Goal: Task Accomplishment & Management: Complete application form

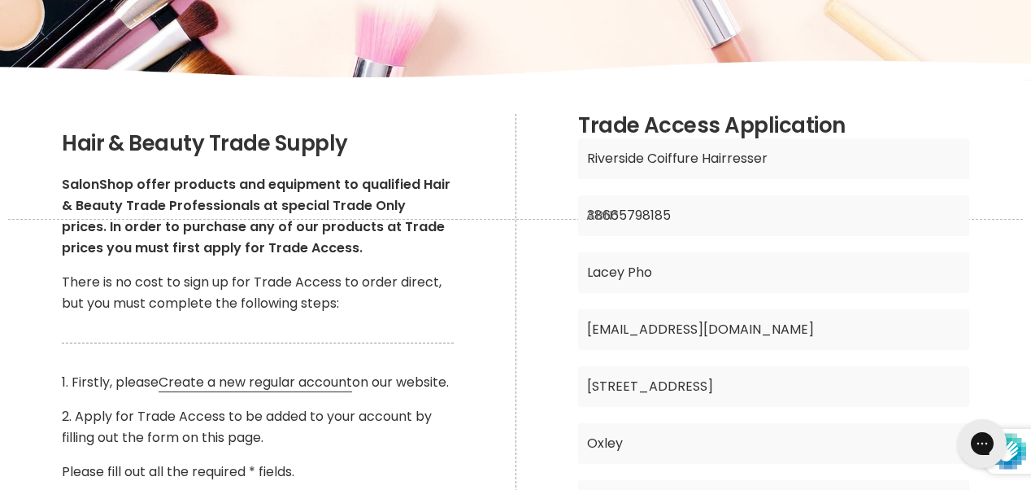
scroll to position [233, 0]
type input "38665798185"
click at [667, 279] on input "Lacey Pho" at bounding box center [773, 271] width 391 height 41
type input "L"
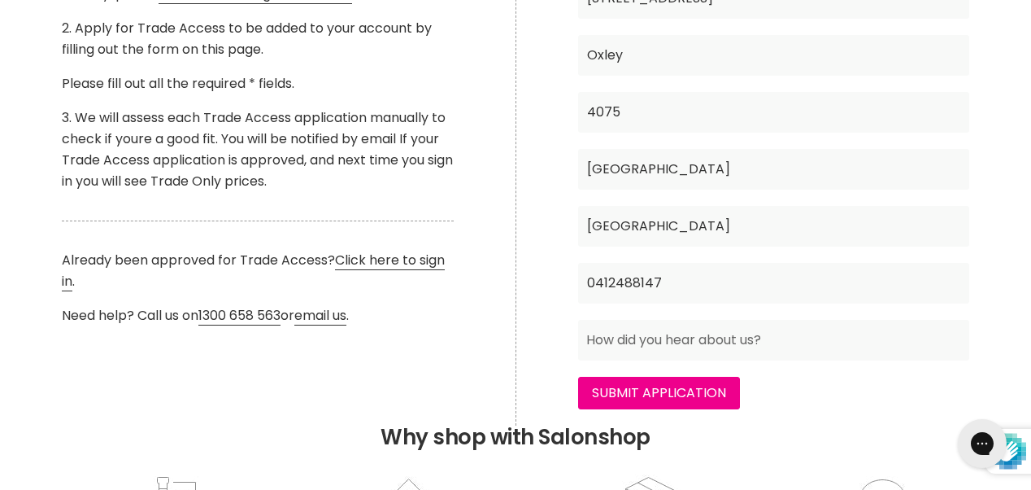
scroll to position [621, 0]
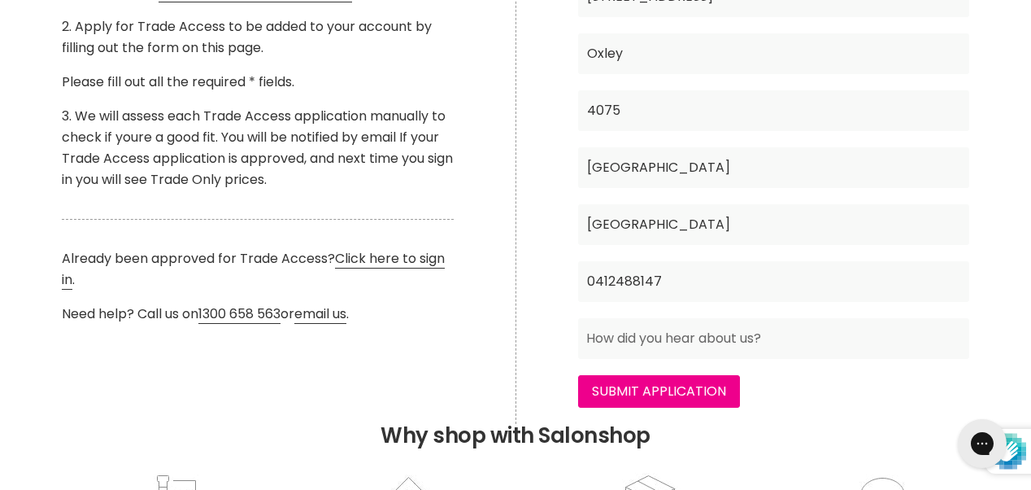
type input "Ngoc Pho"
click at [779, 344] on input "Main content" at bounding box center [773, 338] width 391 height 41
type input "Google search"
click at [704, 403] on input "Submit Application" at bounding box center [659, 391] width 162 height 33
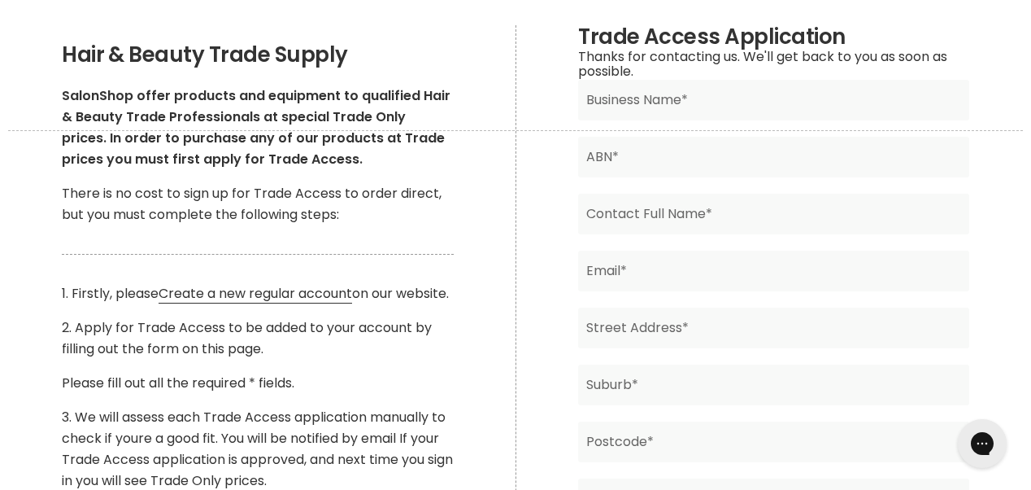
scroll to position [312, 0]
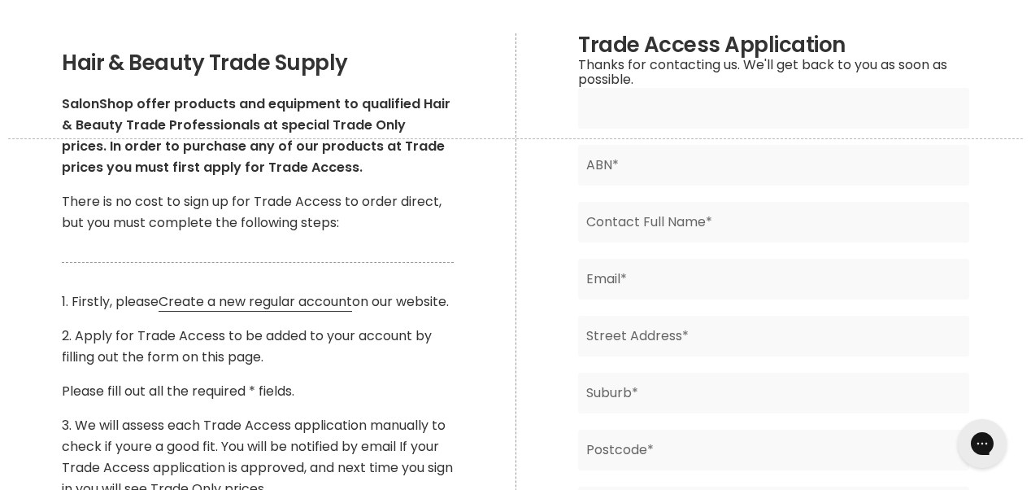
click at [739, 113] on input "Main content" at bounding box center [773, 108] width 391 height 41
click at [662, 98] on input "Main content" at bounding box center [773, 108] width 391 height 41
type input "Riverside Coiffure"
type input "[PERSON_NAME]"
type input "[STREET_ADDRESS]"
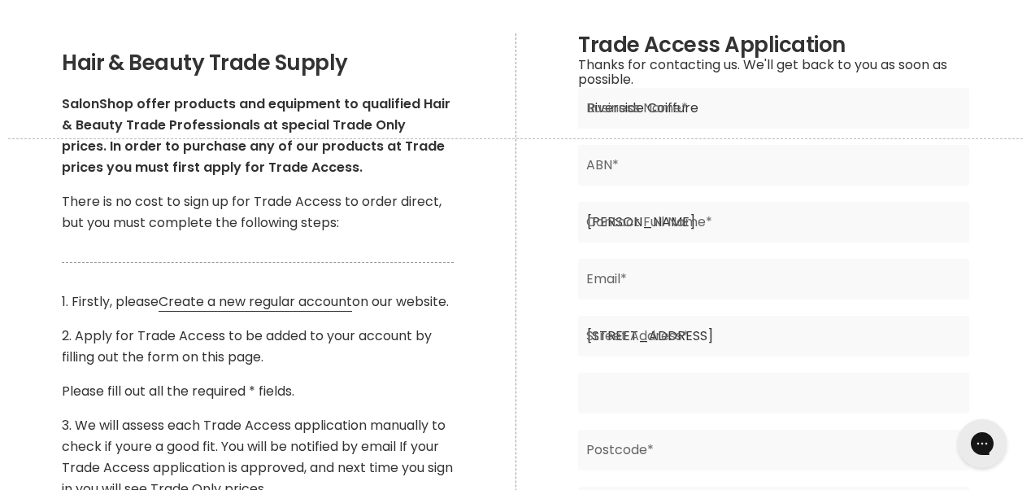
type input "Oxley"
type input "4075"
type input "[GEOGRAPHIC_DATA]"
type input "0412488147"
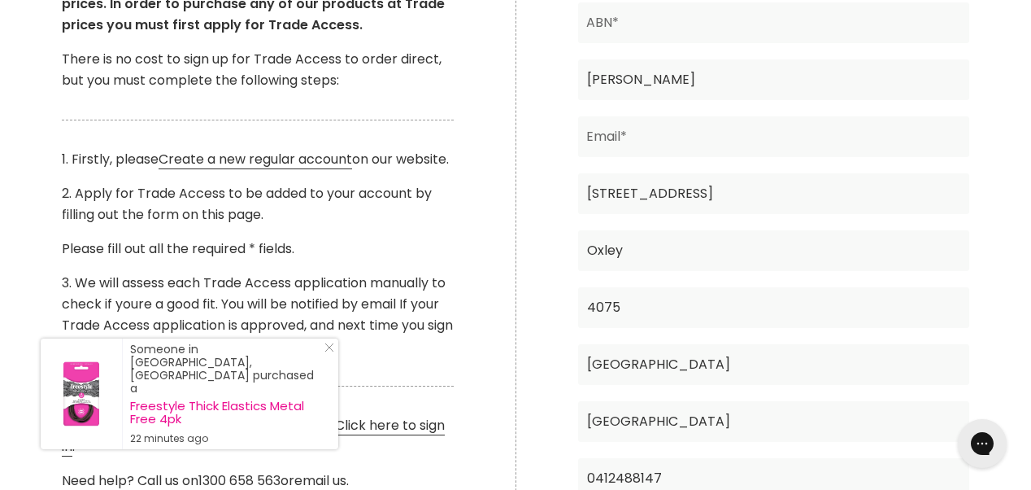
scroll to position [441, 0]
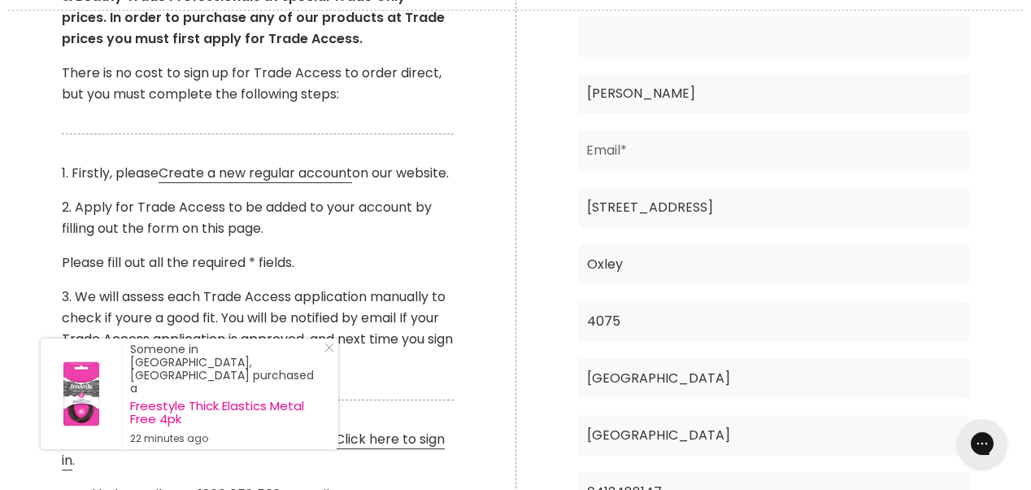
click at [675, 45] on input "Main content" at bounding box center [773, 36] width 391 height 41
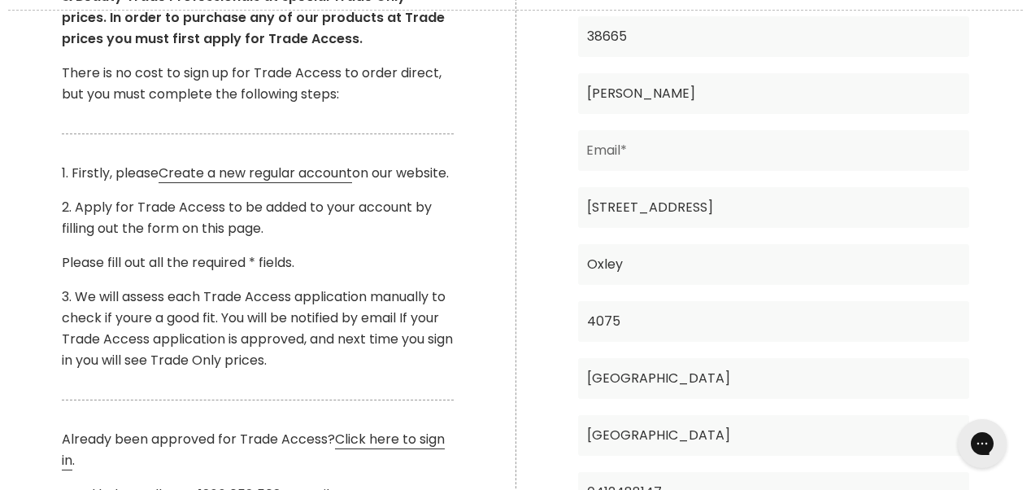
type input "38665798185"
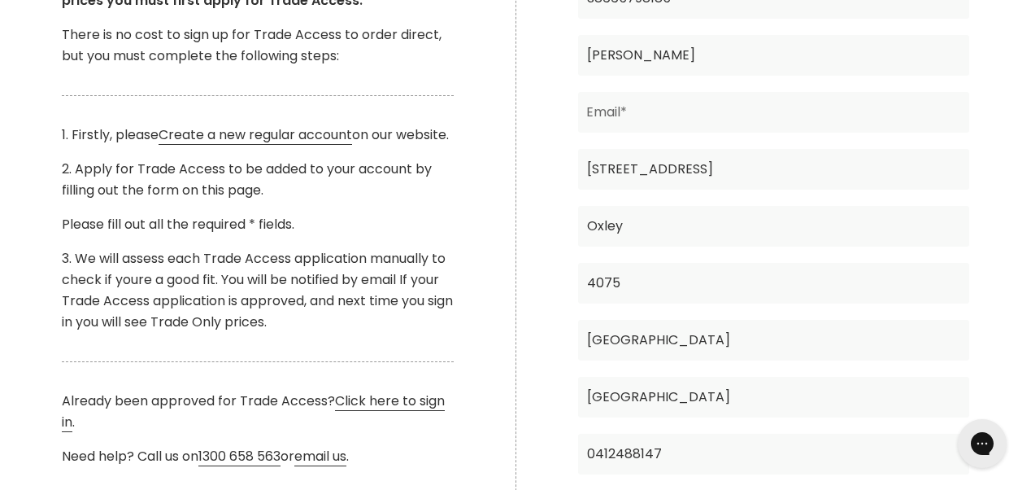
scroll to position [482, 0]
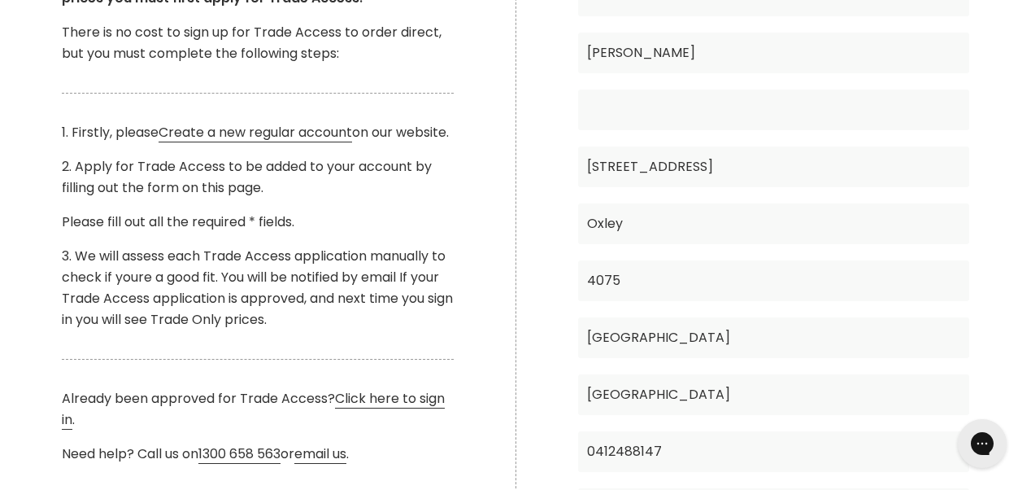
click at [770, 113] on input "Main content" at bounding box center [773, 109] width 391 height 41
type input "[EMAIL_ADDRESS][DOMAIN_NAME]"
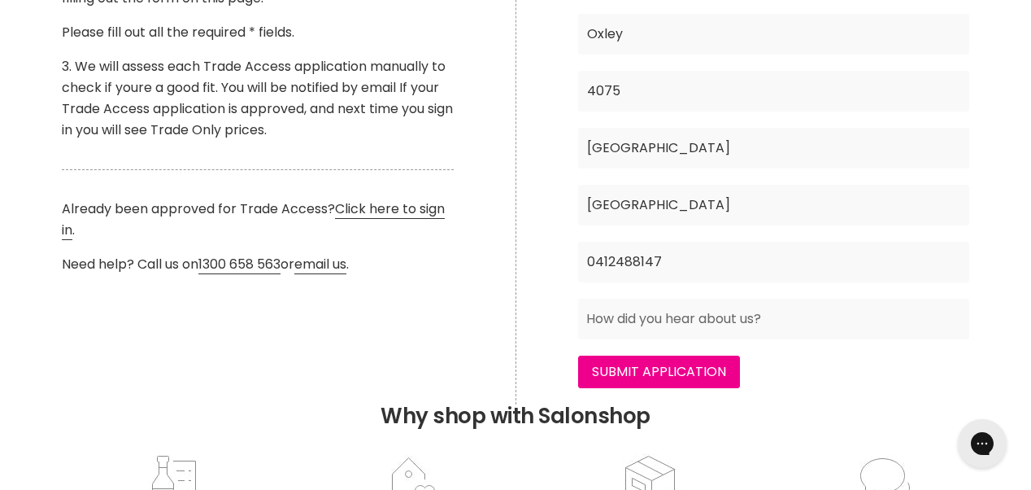
scroll to position [679, 0]
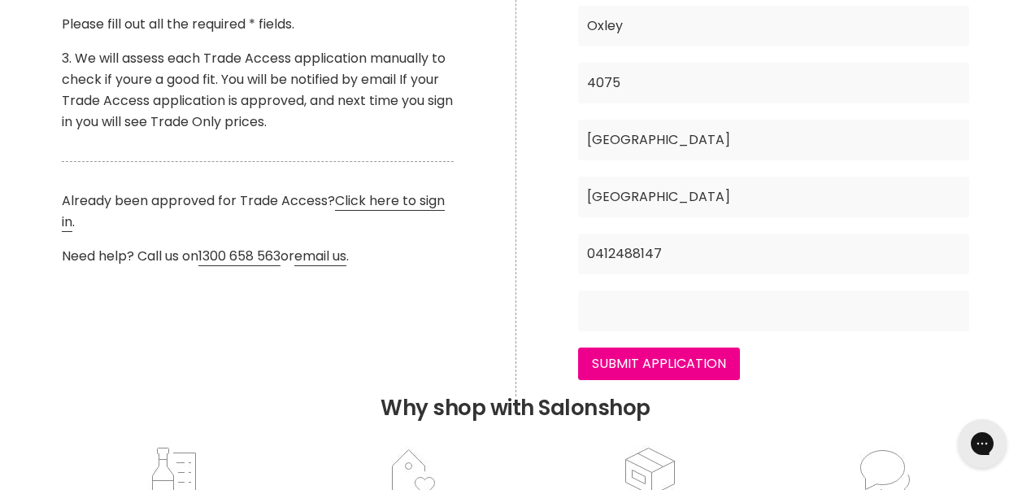
click at [758, 318] on input "Main content" at bounding box center [773, 310] width 391 height 41
type input "Google search"
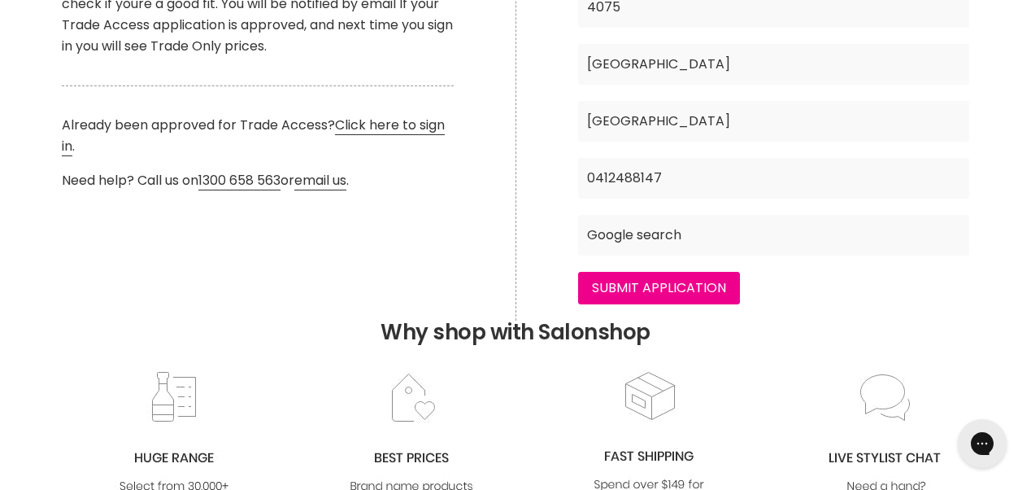
scroll to position [776, 0]
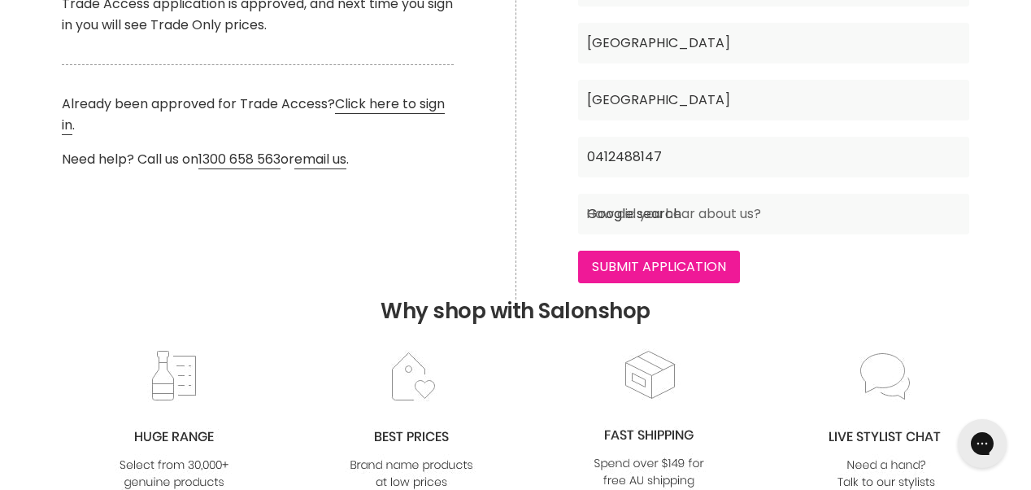
click at [638, 265] on input "Submit Application" at bounding box center [659, 267] width 162 height 33
